Goal: Information Seeking & Learning: Learn about a topic

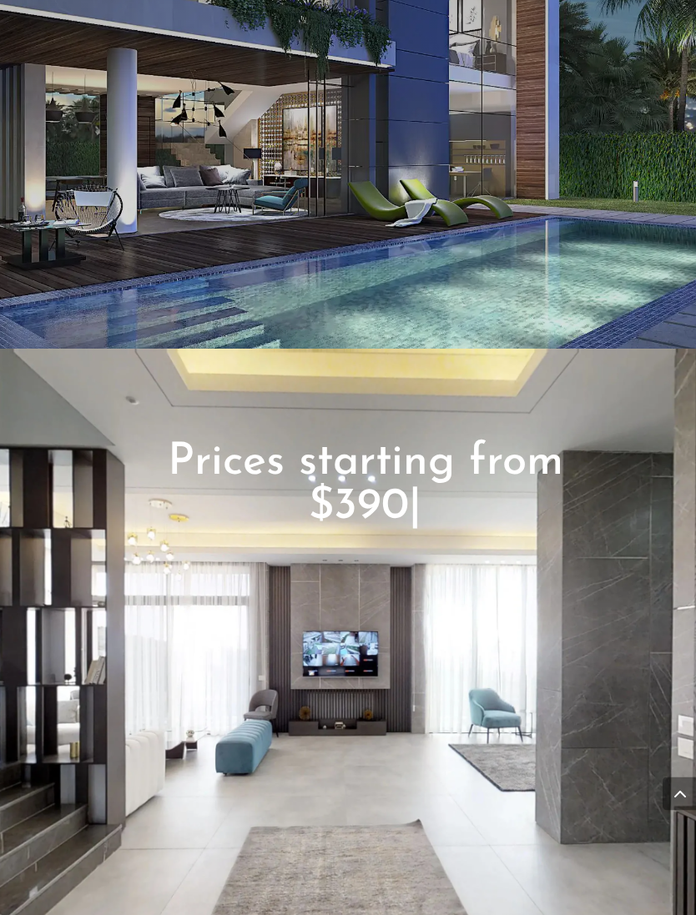
scroll to position [2957, 0]
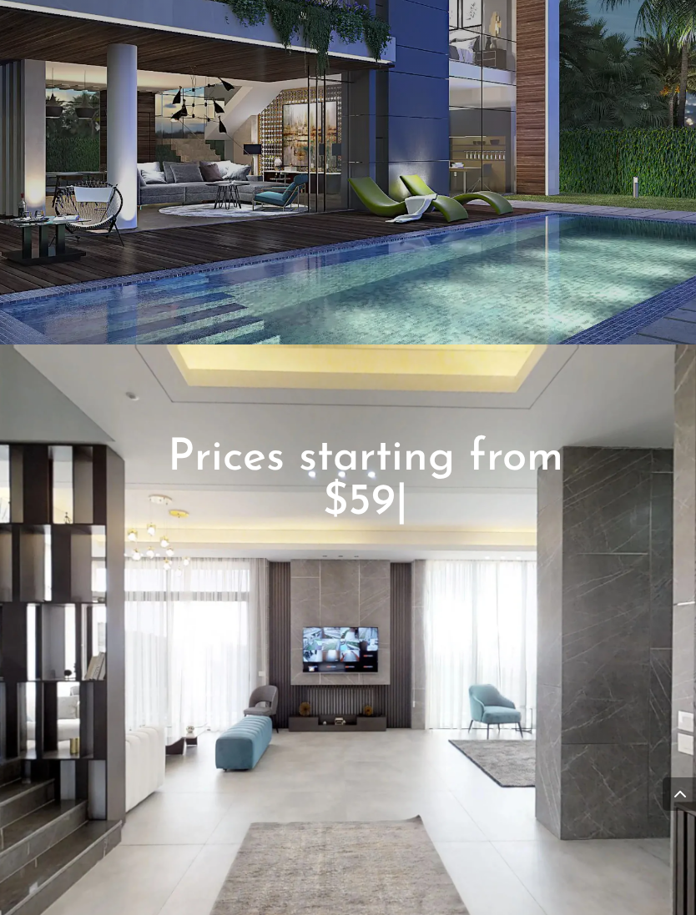
click at [403, 559] on div "Prices starting from $390,000 $490,000 $590,000 $59 |" at bounding box center [348, 646] width 696 height 605
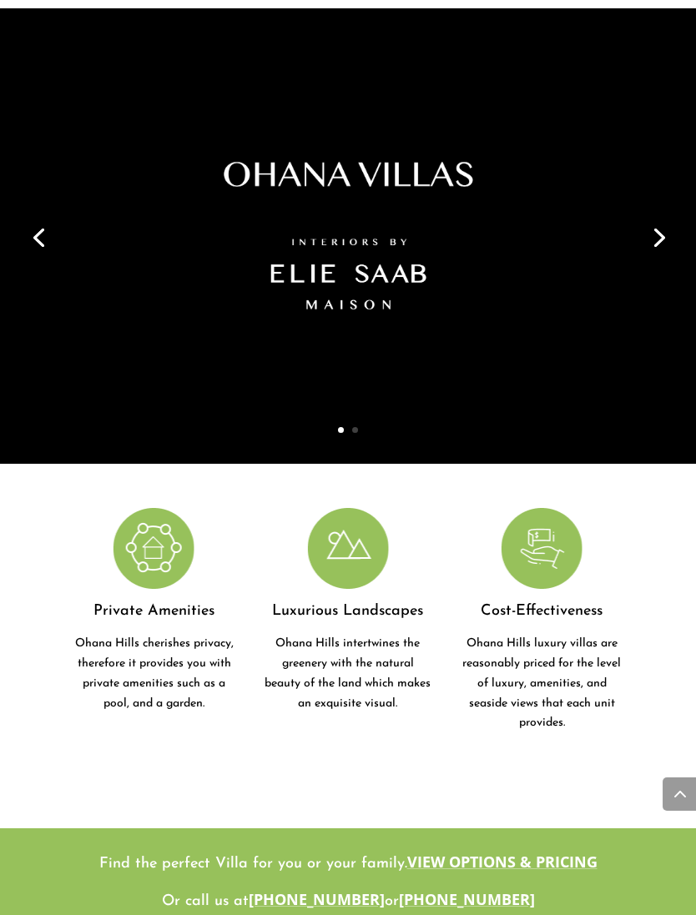
scroll to position [0, 0]
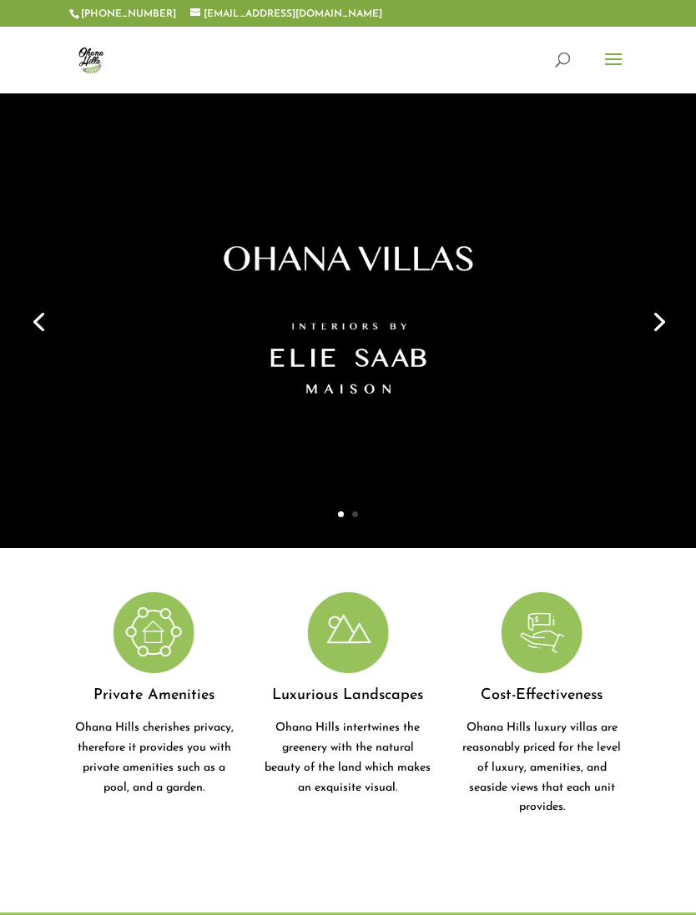
click at [603, 63] on span at bounding box center [613, 70] width 27 height 47
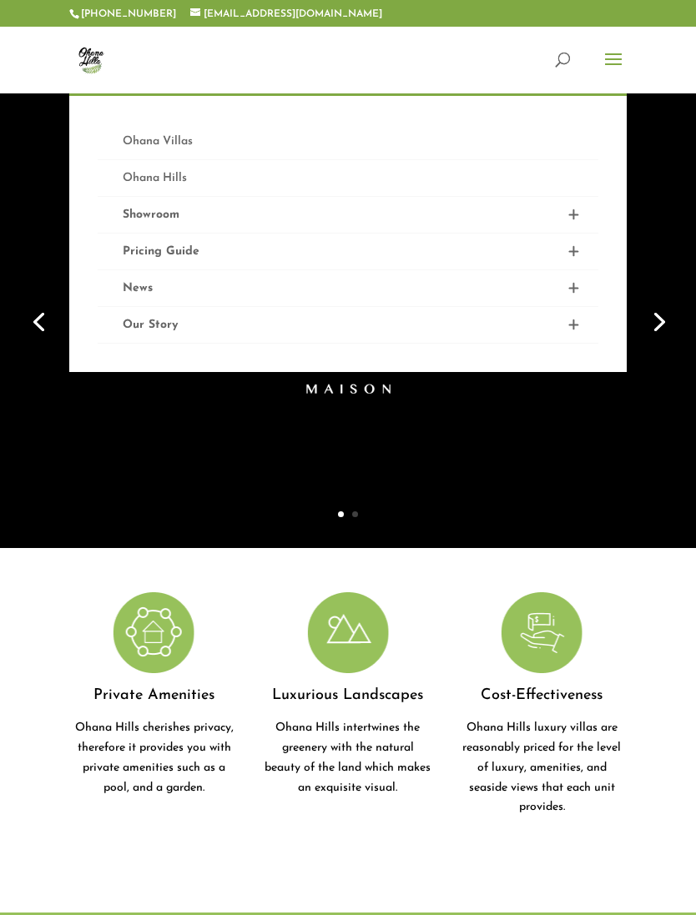
click at [137, 145] on link "Ohana Villas" at bounding box center [348, 141] width 500 height 37
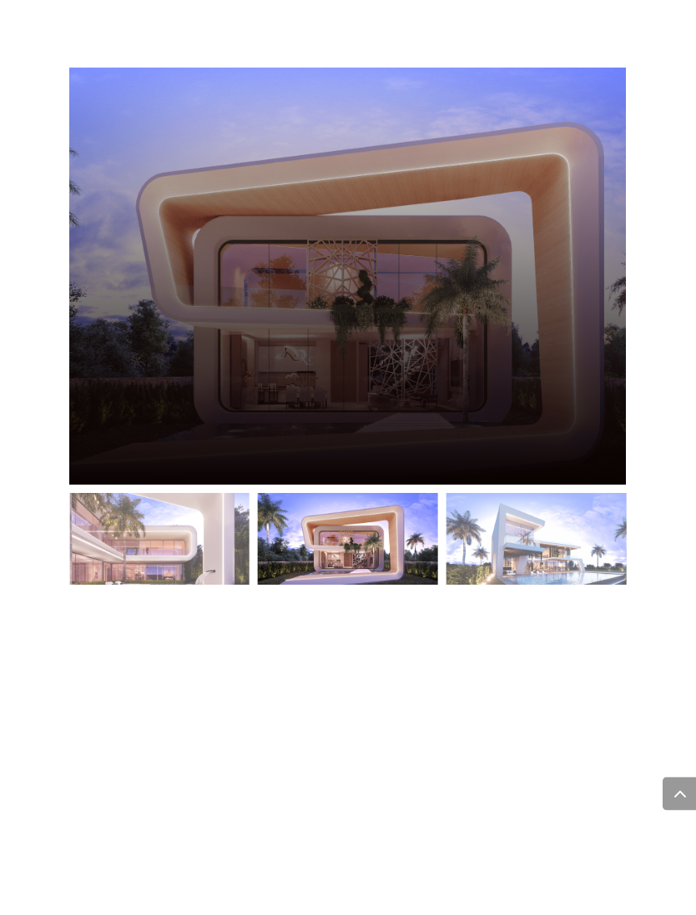
scroll to position [2703, 0]
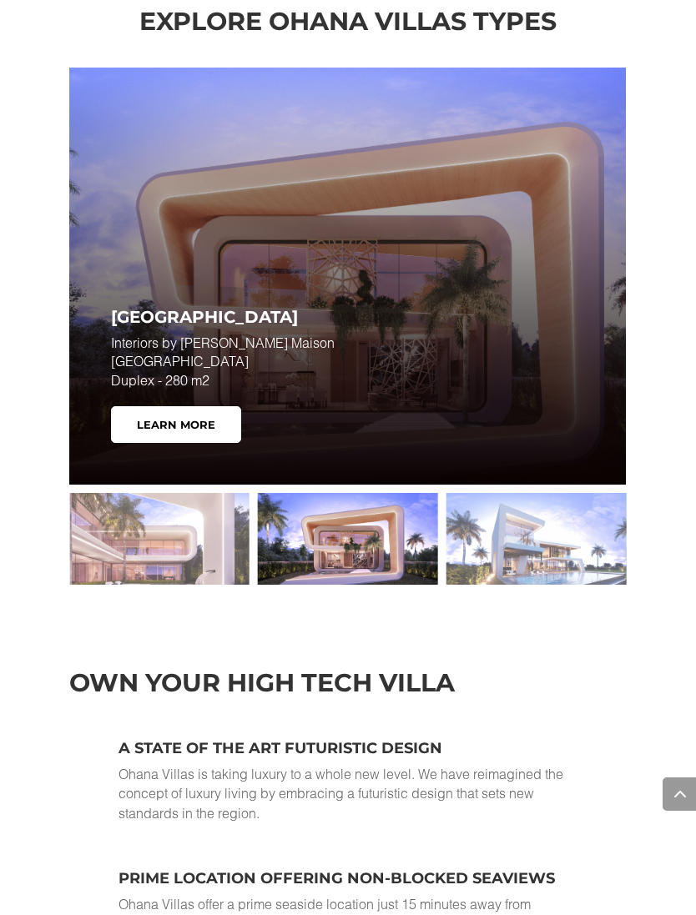
click at [338, 377] on p "Interiors by [PERSON_NAME] Maison Villa Neo Duplex - 280 m2" at bounding box center [300, 362] width 379 height 56
click at [210, 413] on link "Learn More" at bounding box center [176, 424] width 130 height 37
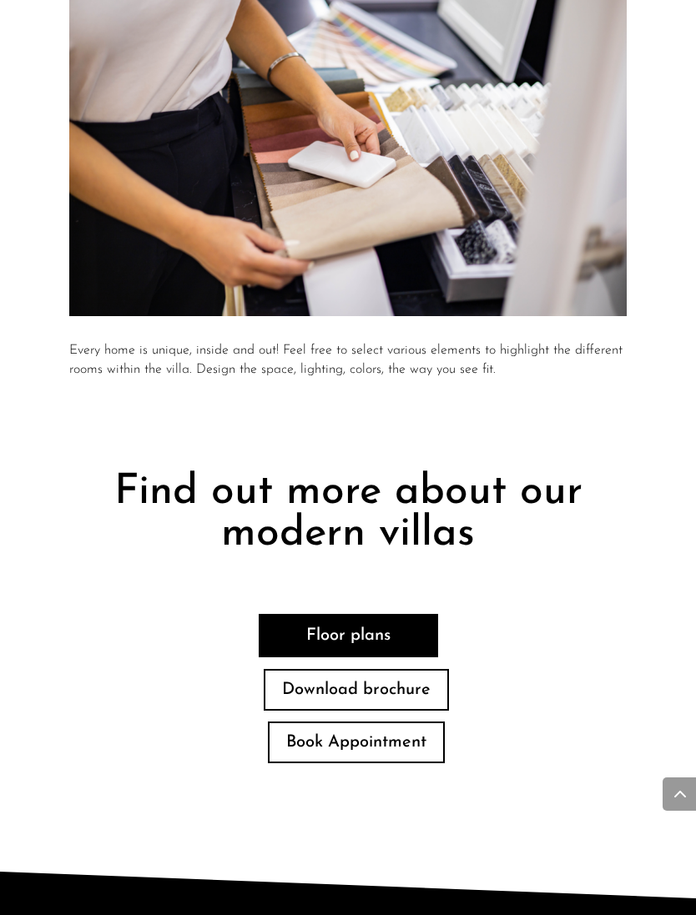
scroll to position [4983, 0]
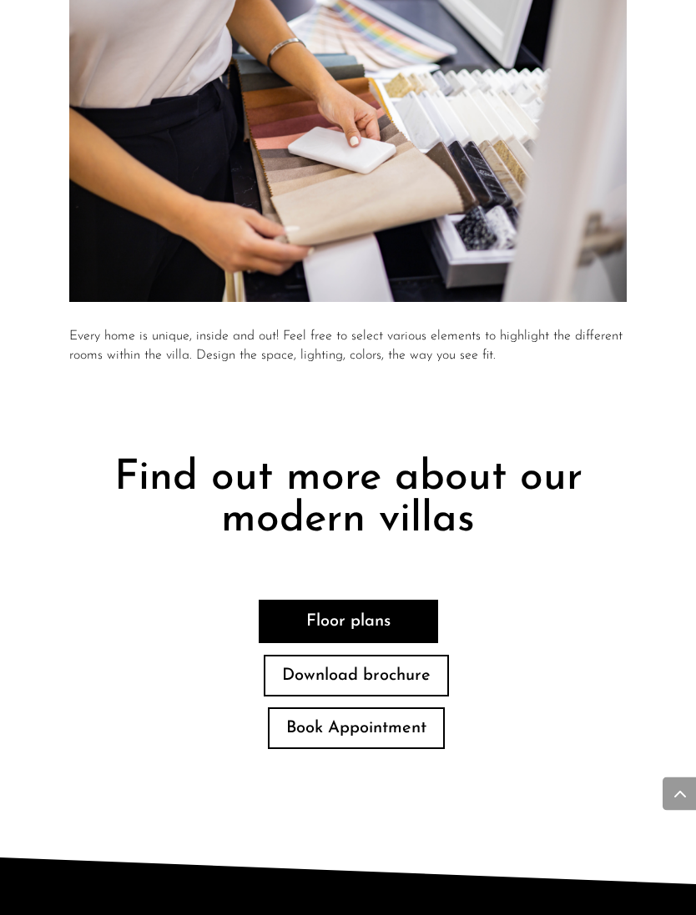
click at [409, 600] on link "Floor plans" at bounding box center [348, 621] width 179 height 43
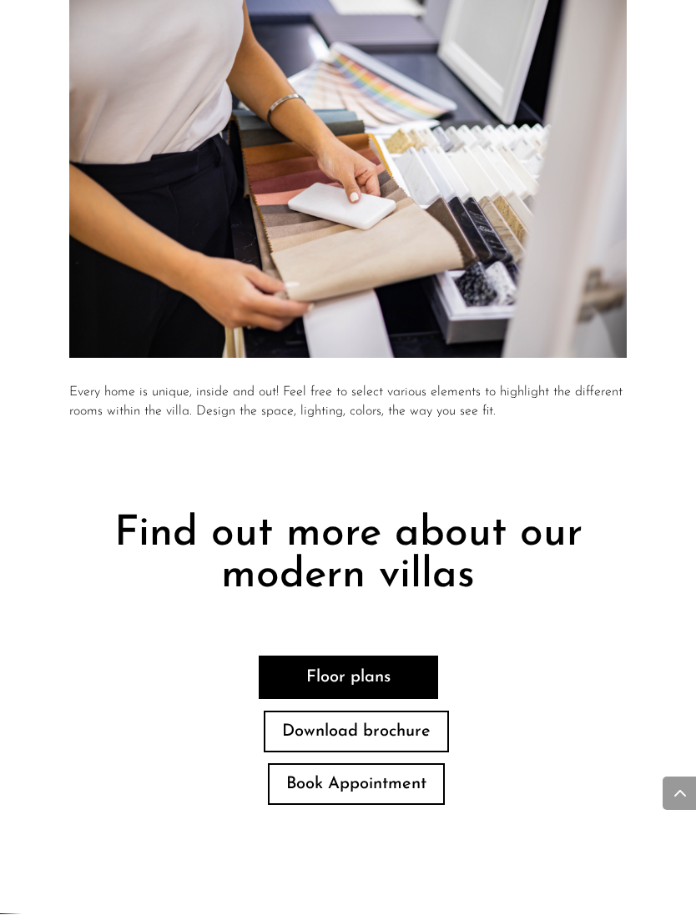
click at [401, 711] on link "Download brochure" at bounding box center [356, 732] width 185 height 42
click at [388, 711] on link "Download brochure" at bounding box center [356, 732] width 185 height 42
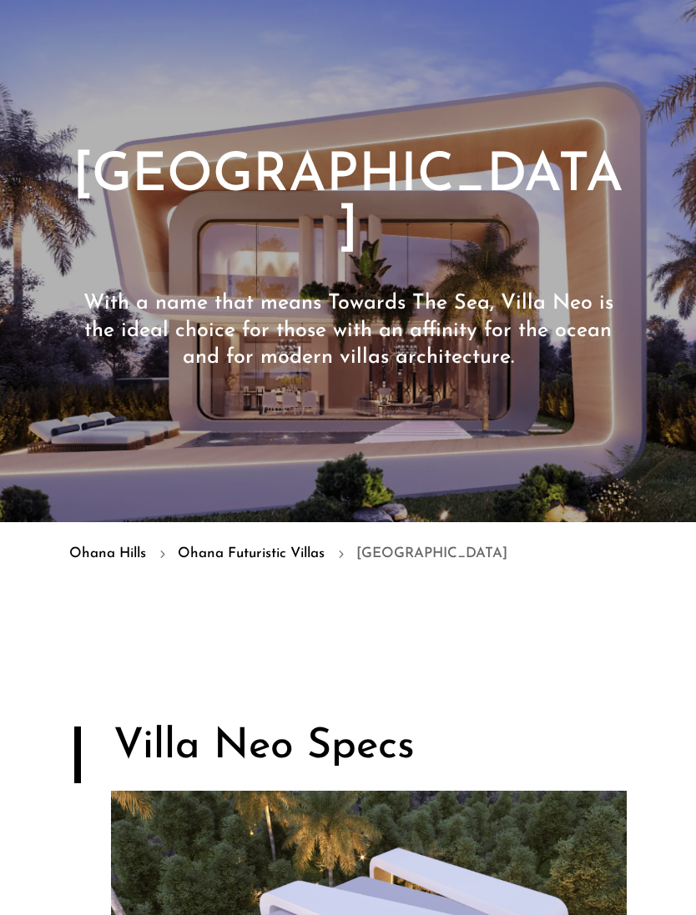
click at [269, 543] on link "Ohana Futuristic Villas" at bounding box center [251, 554] width 147 height 22
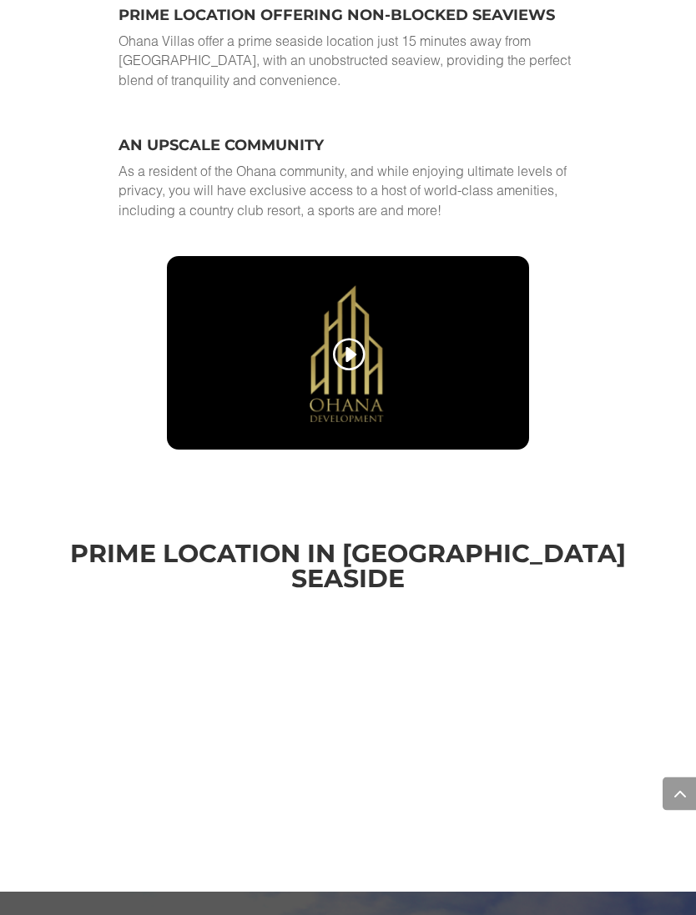
scroll to position [3491, 0]
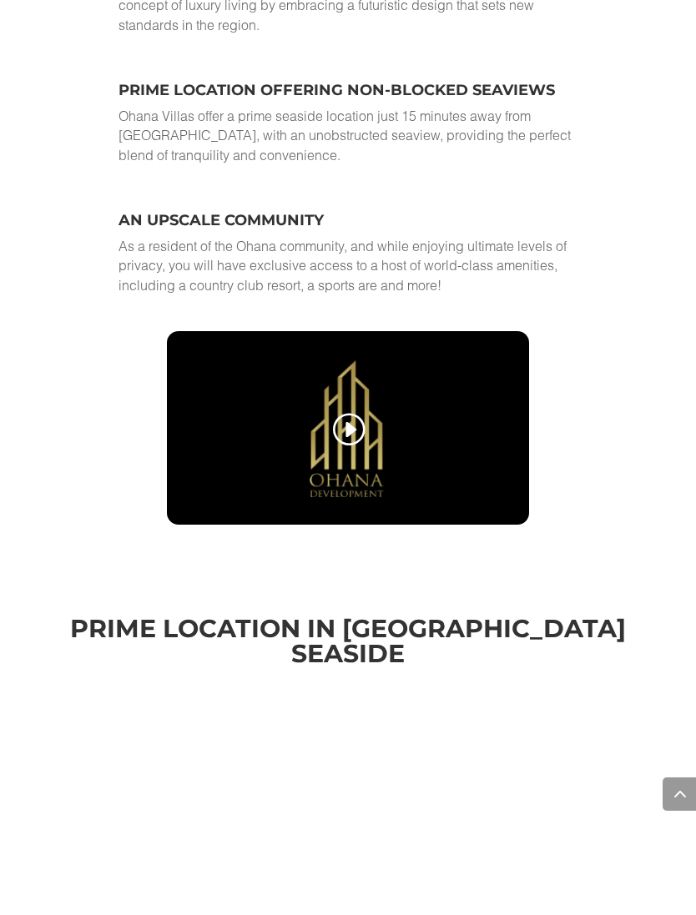
click at [349, 411] on link at bounding box center [347, 431] width 35 height 40
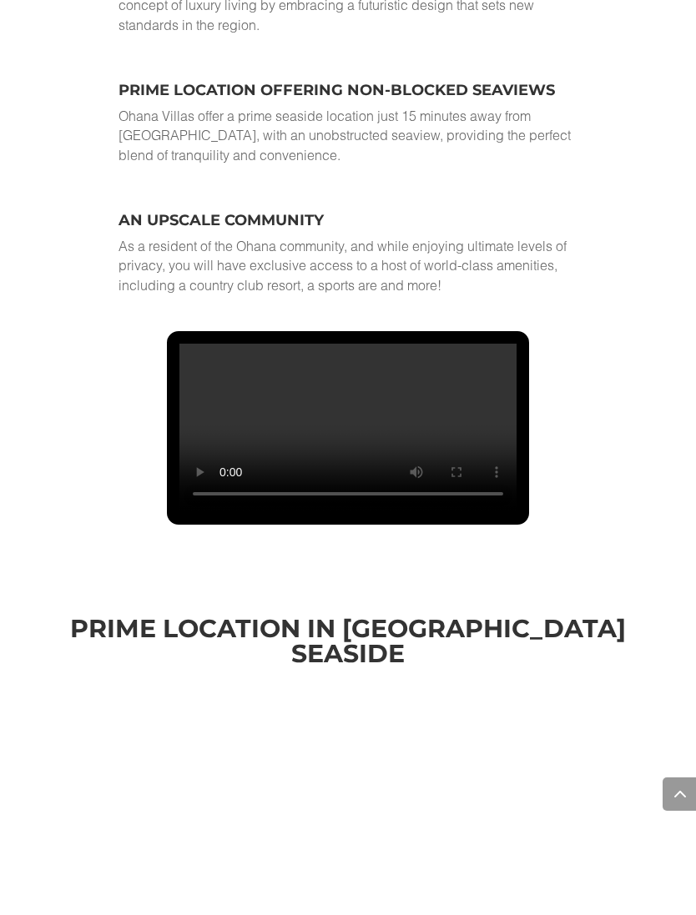
click at [190, 344] on video at bounding box center [347, 428] width 337 height 168
click at [218, 380] on video at bounding box center [347, 428] width 337 height 168
click at [254, 375] on video at bounding box center [347, 428] width 337 height 168
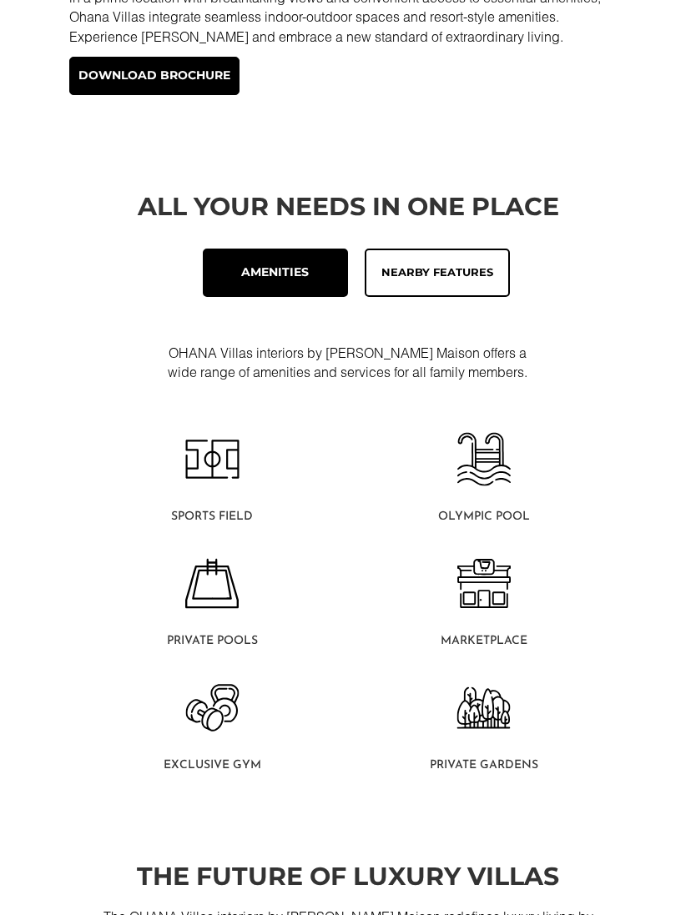
scroll to position [0, 0]
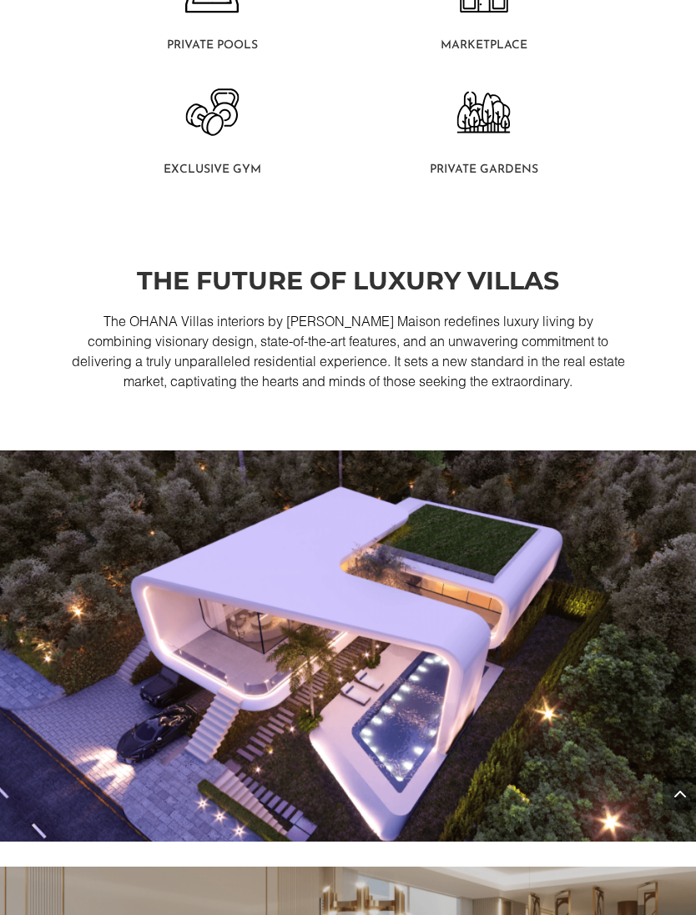
scroll to position [1215, 0]
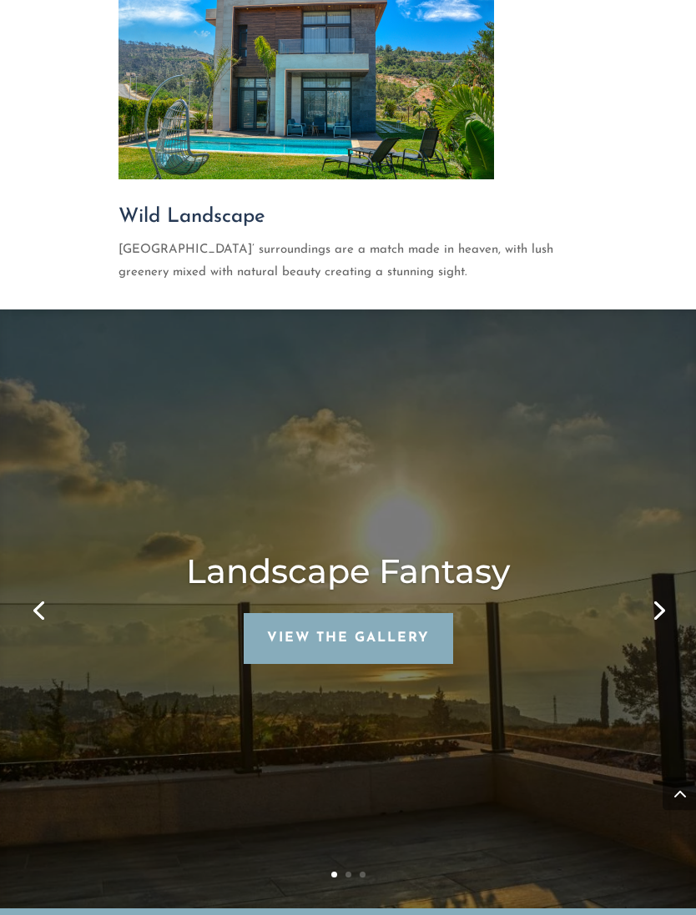
scroll to position [5614, 0]
click at [57, 589] on link "Previous" at bounding box center [38, 609] width 40 height 40
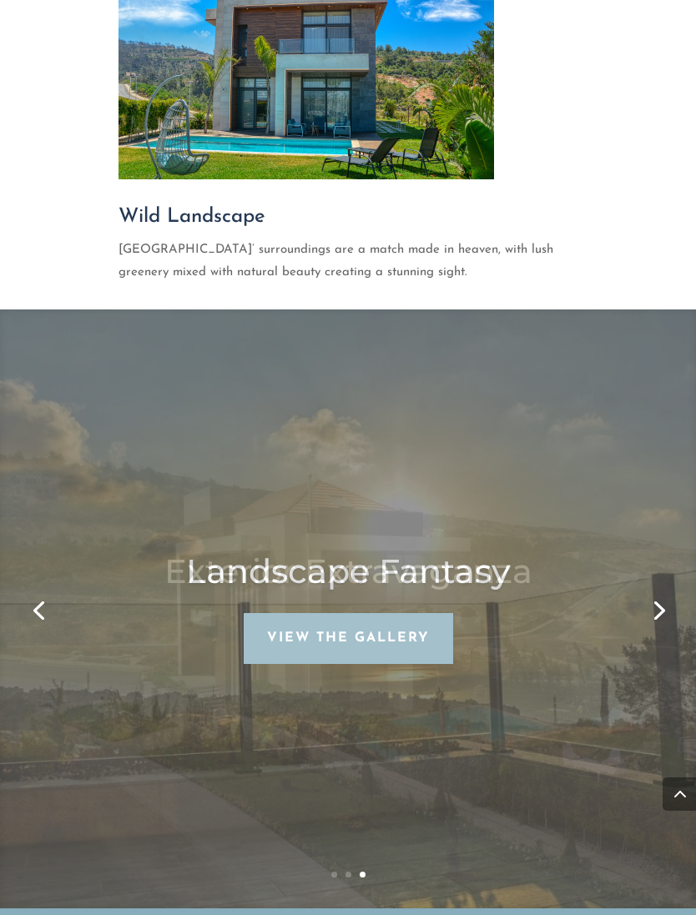
click at [70, 482] on div "Landscape Fantasy View The Gallery" at bounding box center [348, 608] width 612 height 599
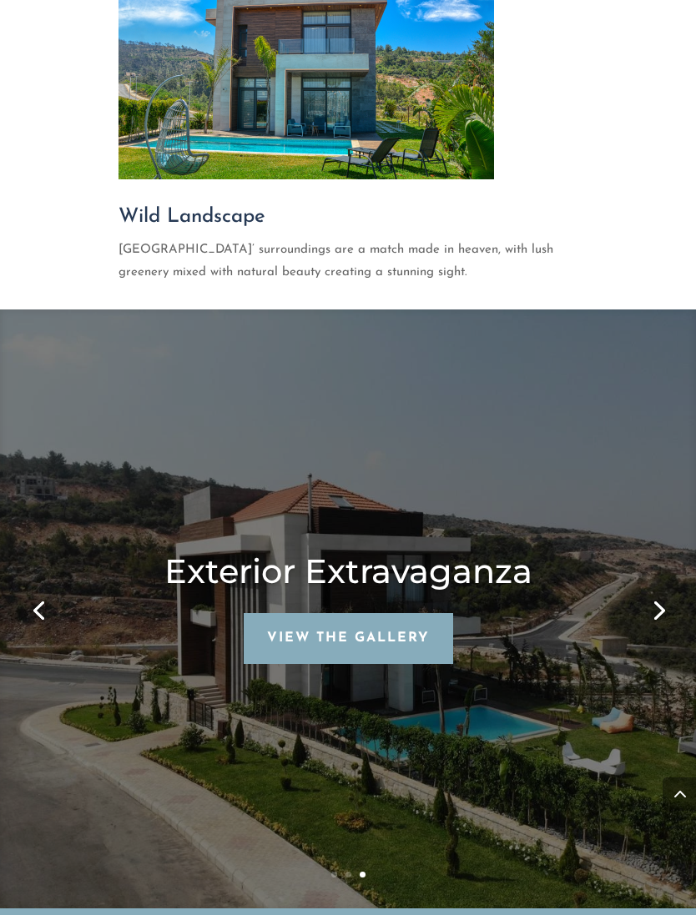
click at [411, 613] on link "View The Gallery" at bounding box center [348, 638] width 209 height 51
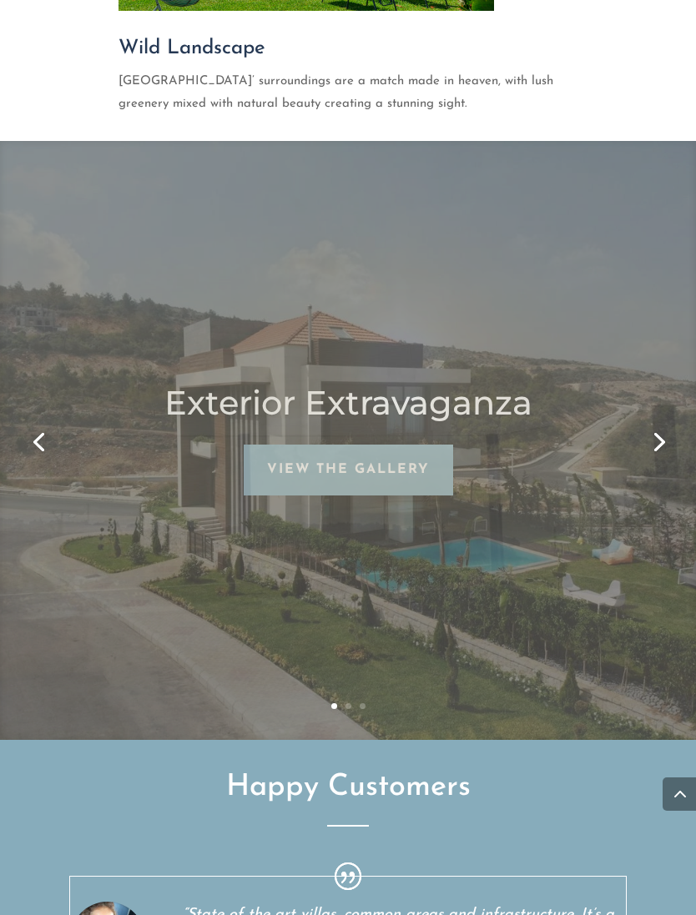
scroll to position [5793, 0]
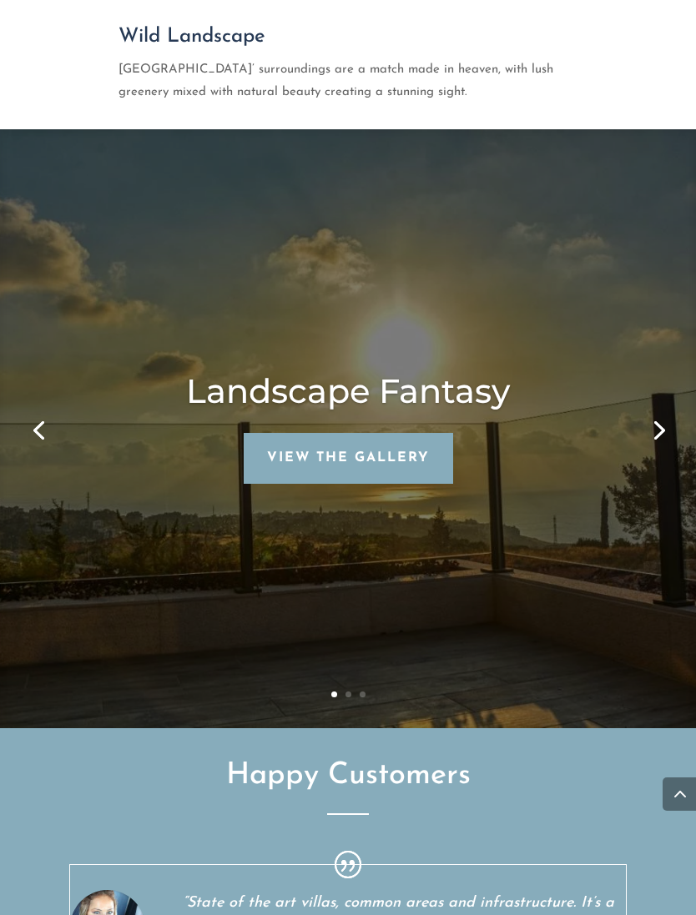
click at [47, 409] on link "Previous" at bounding box center [38, 429] width 40 height 40
click at [43, 409] on link "Previous" at bounding box center [38, 429] width 40 height 40
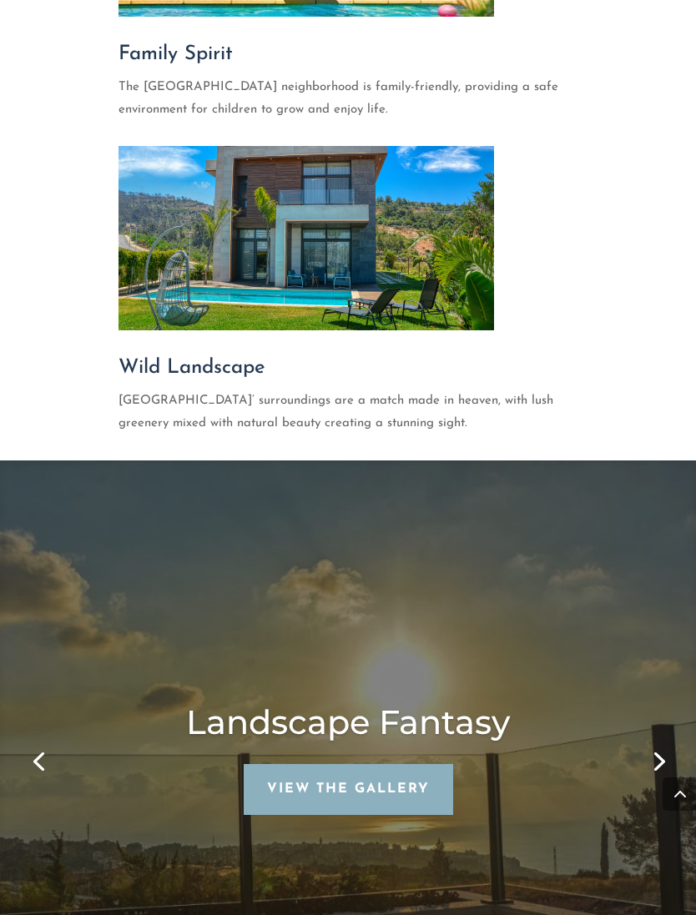
scroll to position [5391, 0]
